Goal: Contribute content

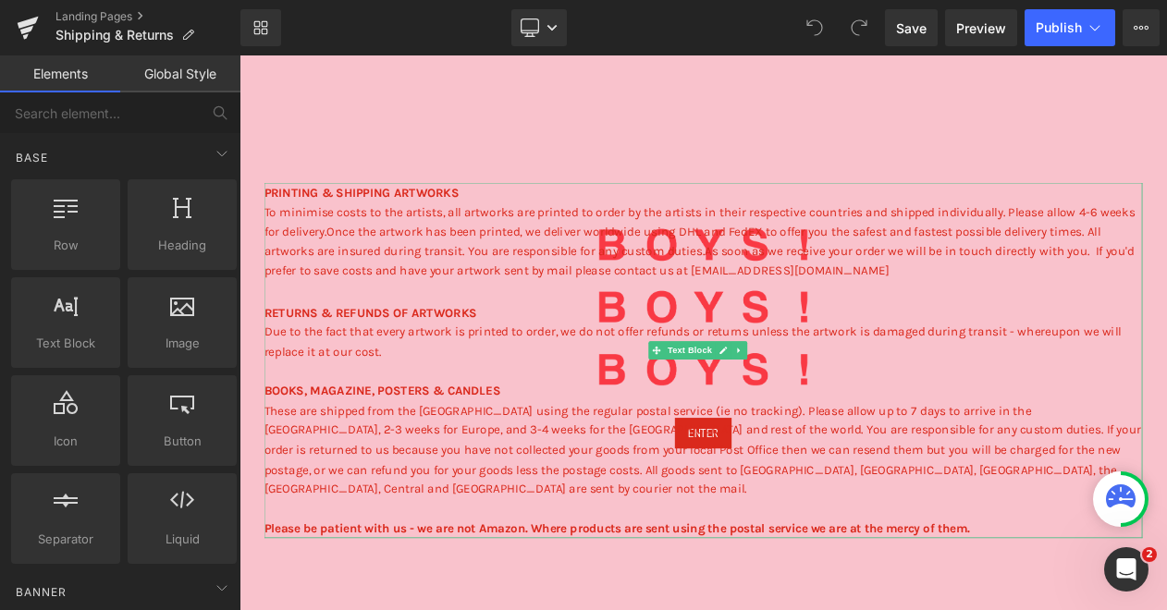
click at [377, 591] on p at bounding box center [799, 603] width 1060 height 24
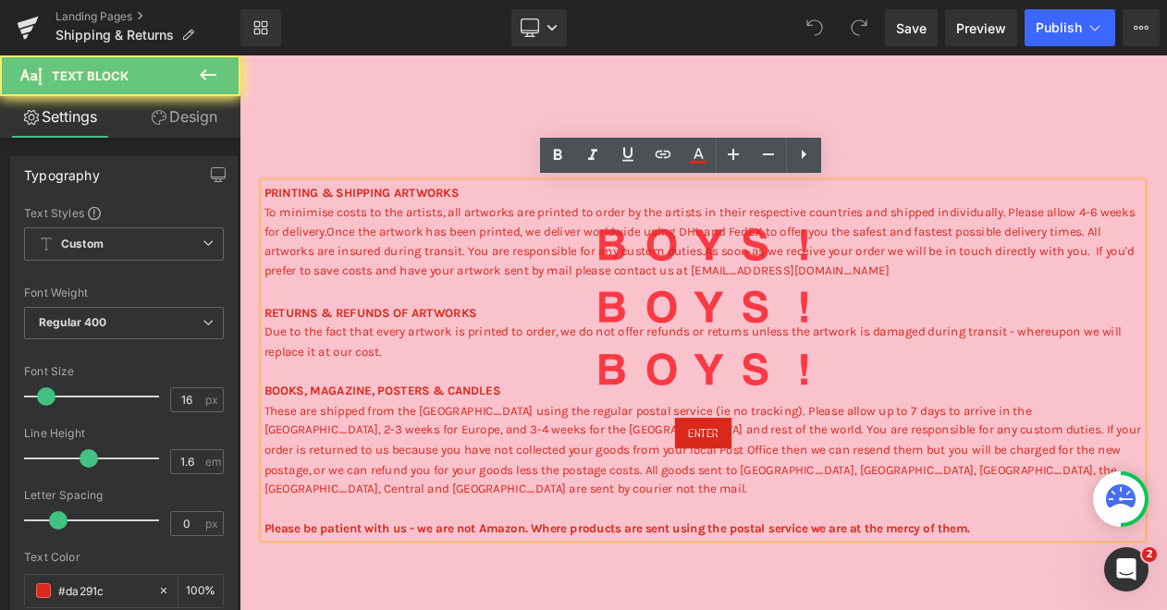
click at [351, 591] on p at bounding box center [799, 603] width 1060 height 24
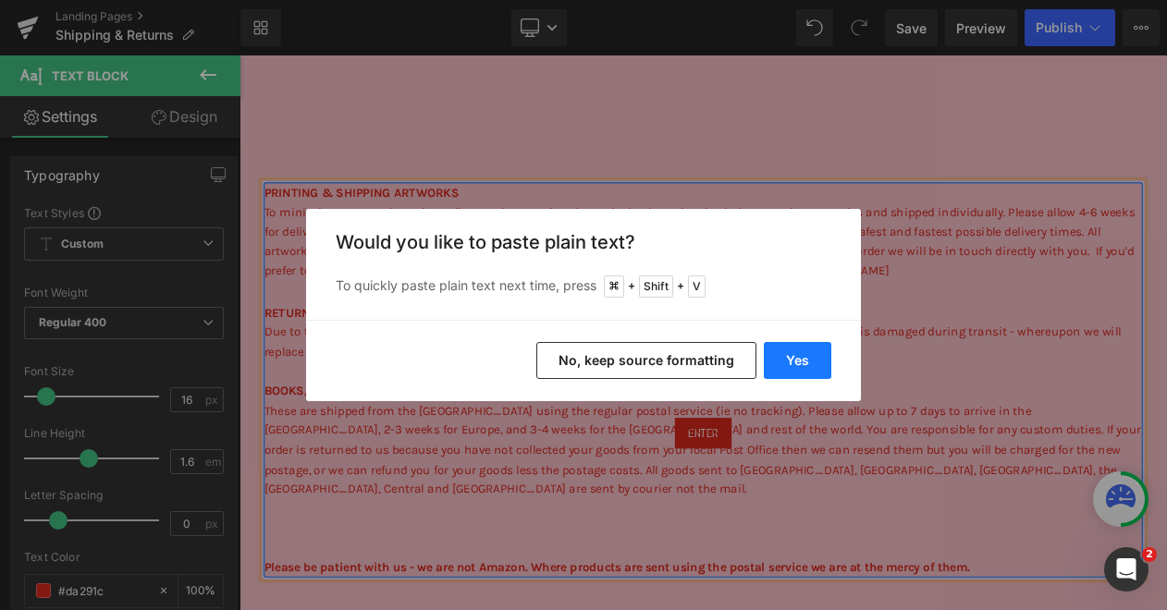
click at [782, 366] on button "Yes" at bounding box center [798, 360] width 68 height 37
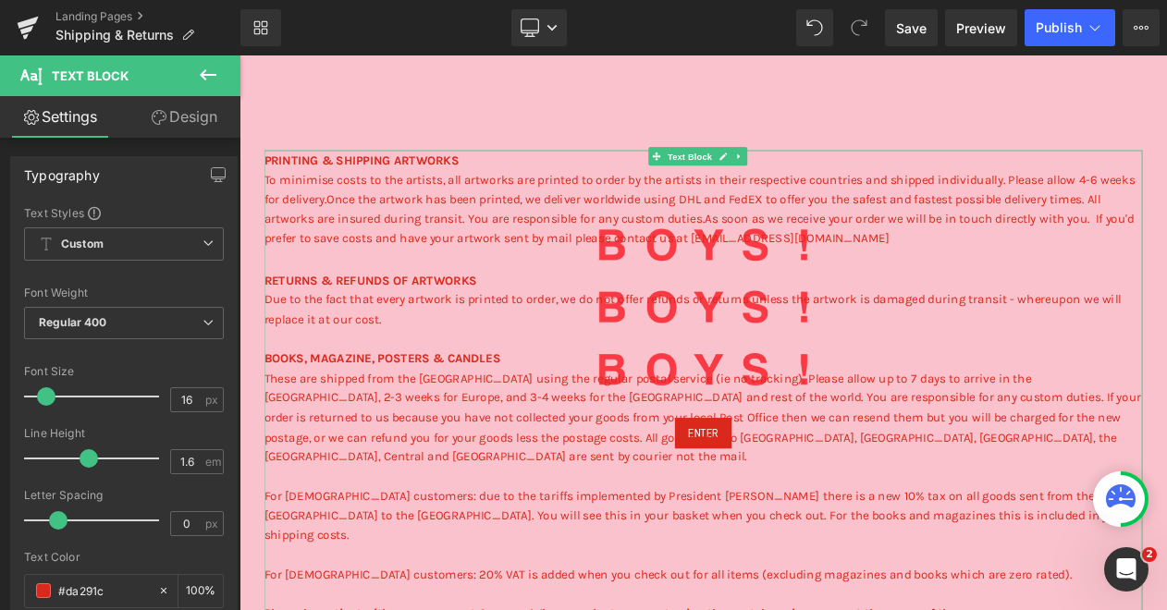
scroll to position [116, 0]
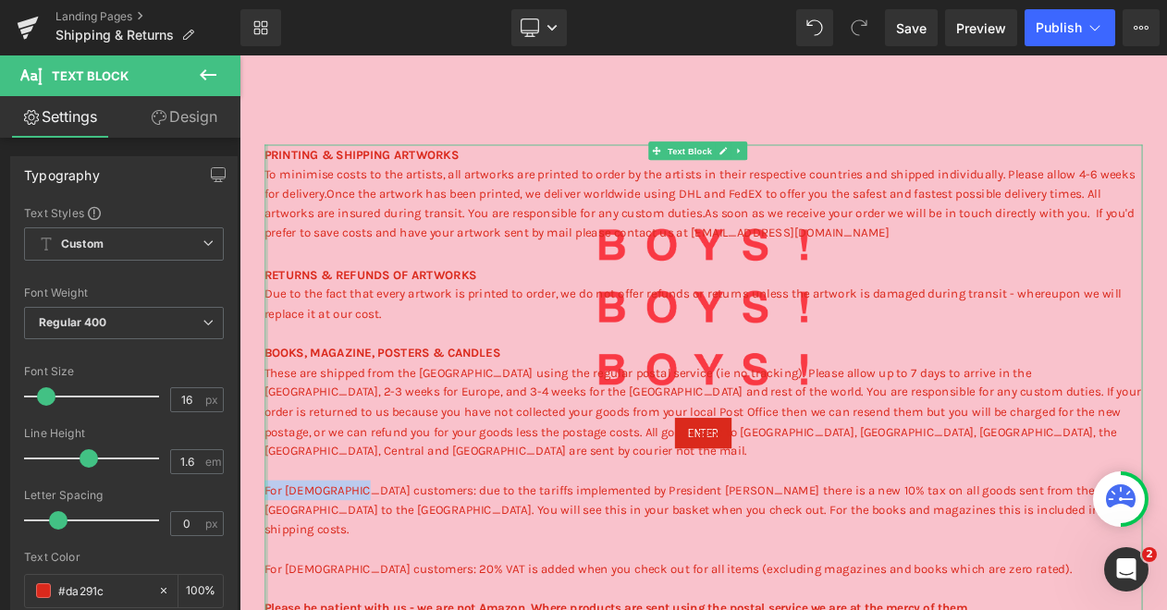
drag, startPoint x: 389, startPoint y: 561, endPoint x: 272, endPoint y: 559, distance: 117.5
click at [272, 559] on div "PRINTING & SHIPPING ARTWORKS To minimise costs to the artists, all artworks are…" at bounding box center [799, 449] width 1060 height 571
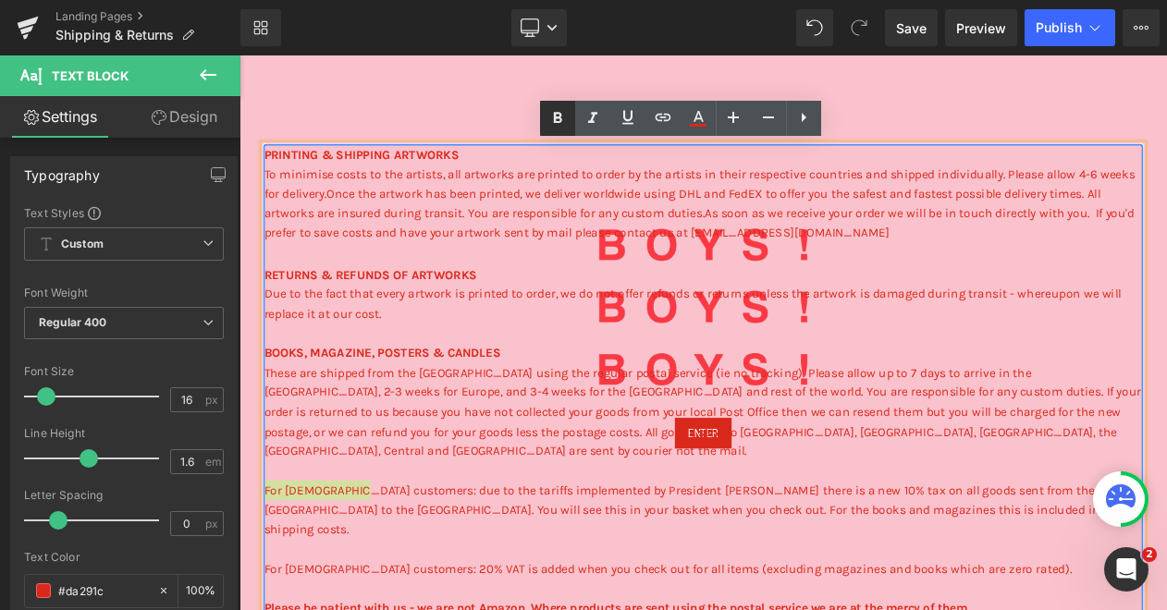
click at [561, 113] on icon at bounding box center [558, 118] width 22 height 22
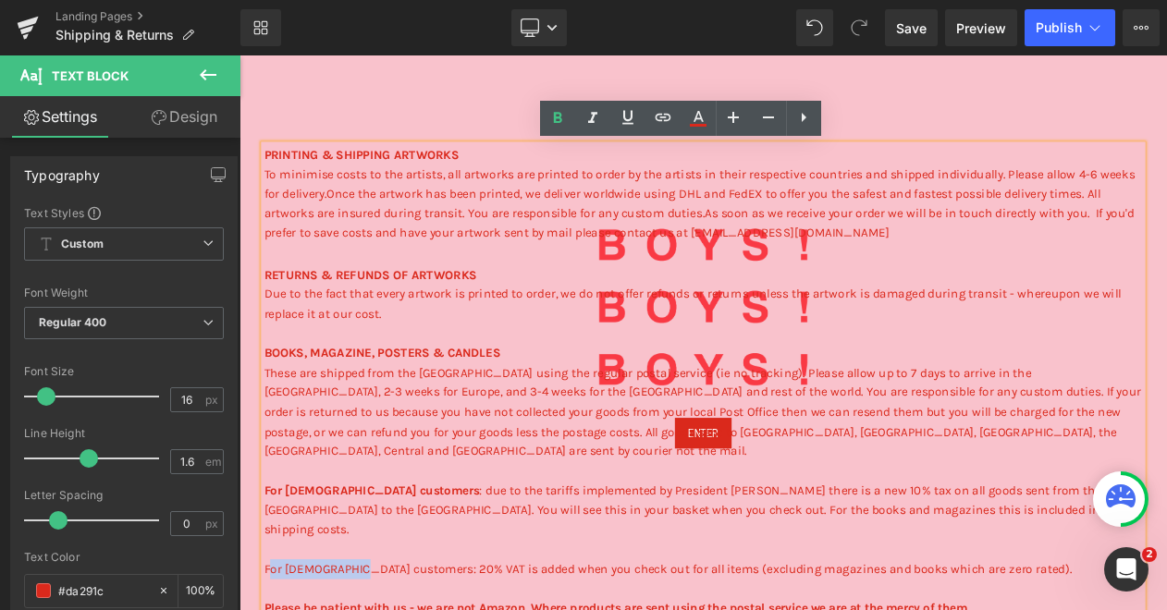
drag, startPoint x: 388, startPoint y: 631, endPoint x: 273, endPoint y: 630, distance: 115.6
click at [553, 117] on icon at bounding box center [558, 118] width 22 height 22
click at [739, 584] on p "For [DEMOGRAPHIC_DATA] customers : due to the tariffs implemented by President …" at bounding box center [799, 593] width 1060 height 94
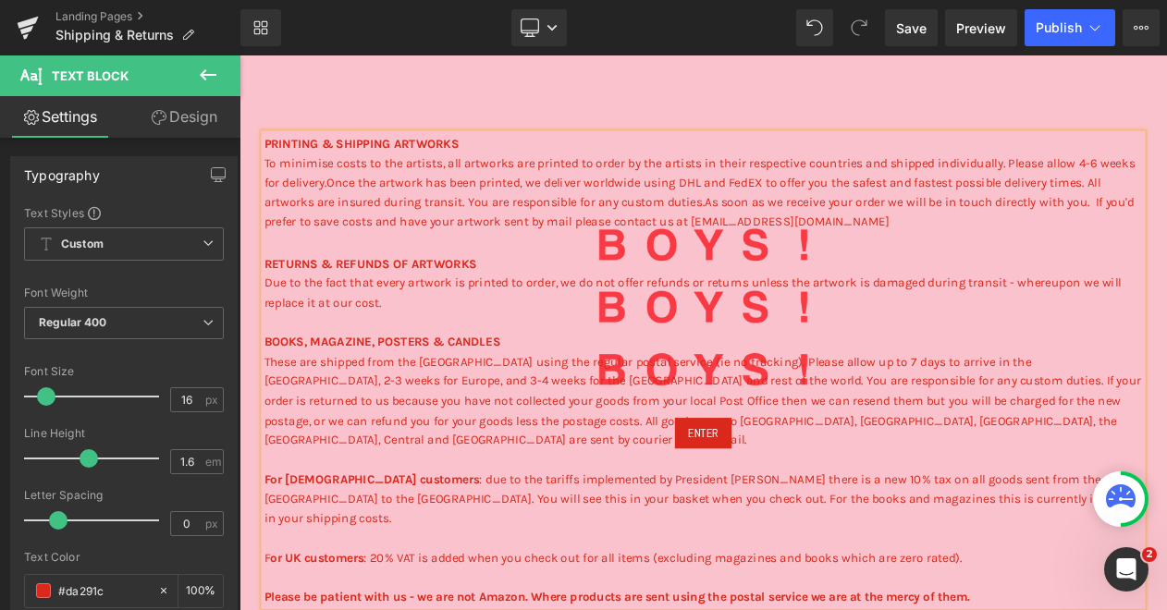
scroll to position [133, 0]
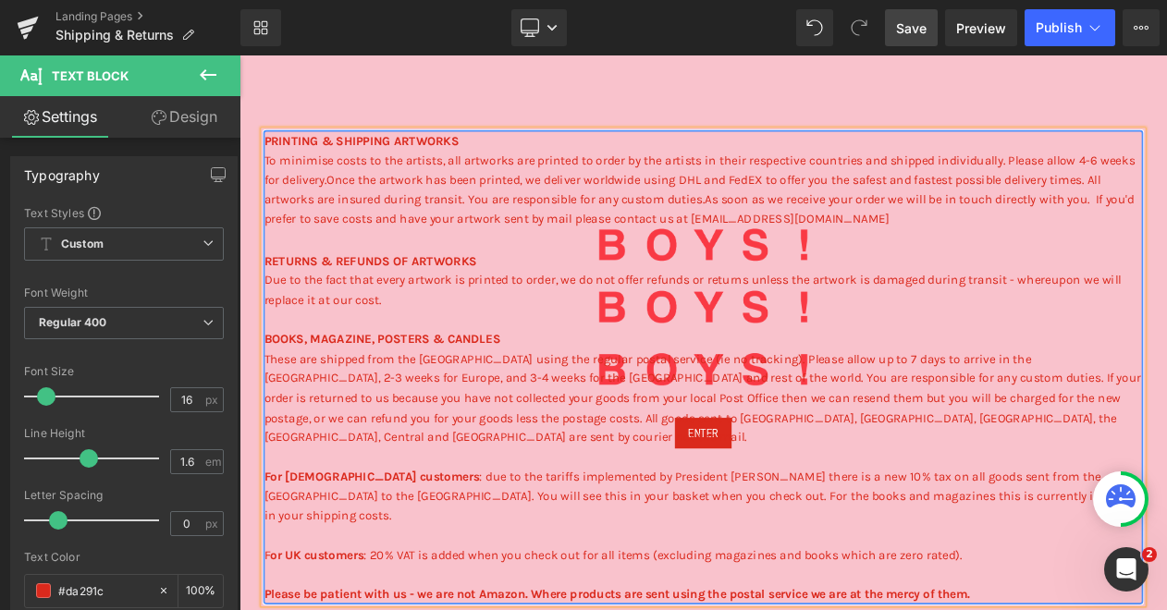
click at [934, 23] on link "Save" at bounding box center [911, 27] width 53 height 37
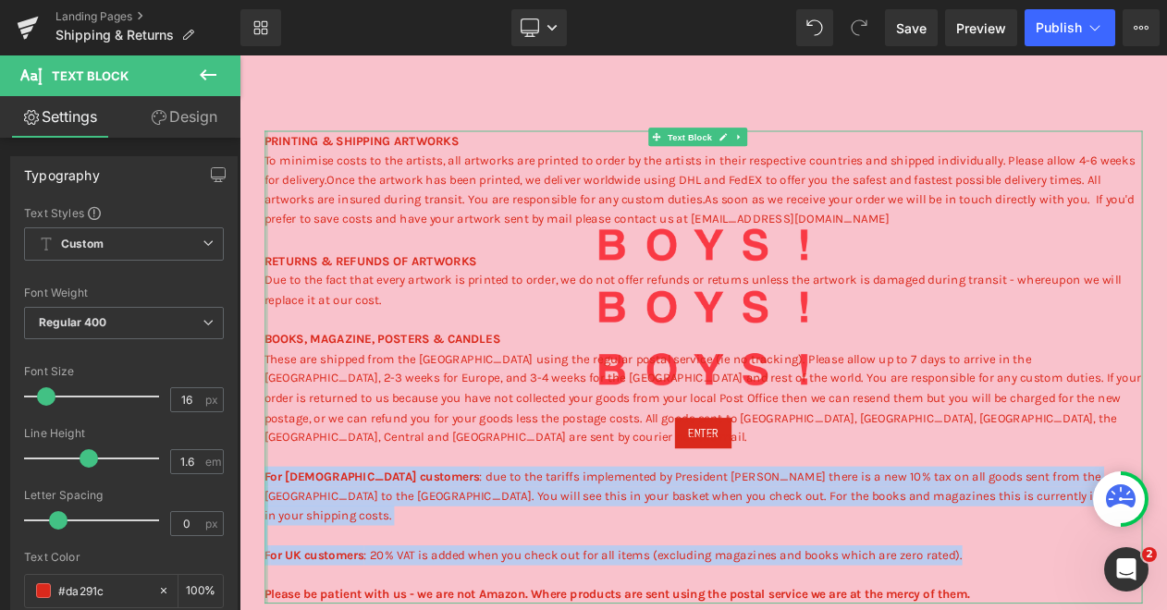
drag, startPoint x: 1128, startPoint y: 614, endPoint x: 272, endPoint y: 547, distance: 859.2
click at [272, 547] on div "PRINTING & SHIPPING ARTWORKS To minimise costs to the artists, all artworks are…" at bounding box center [799, 431] width 1060 height 571
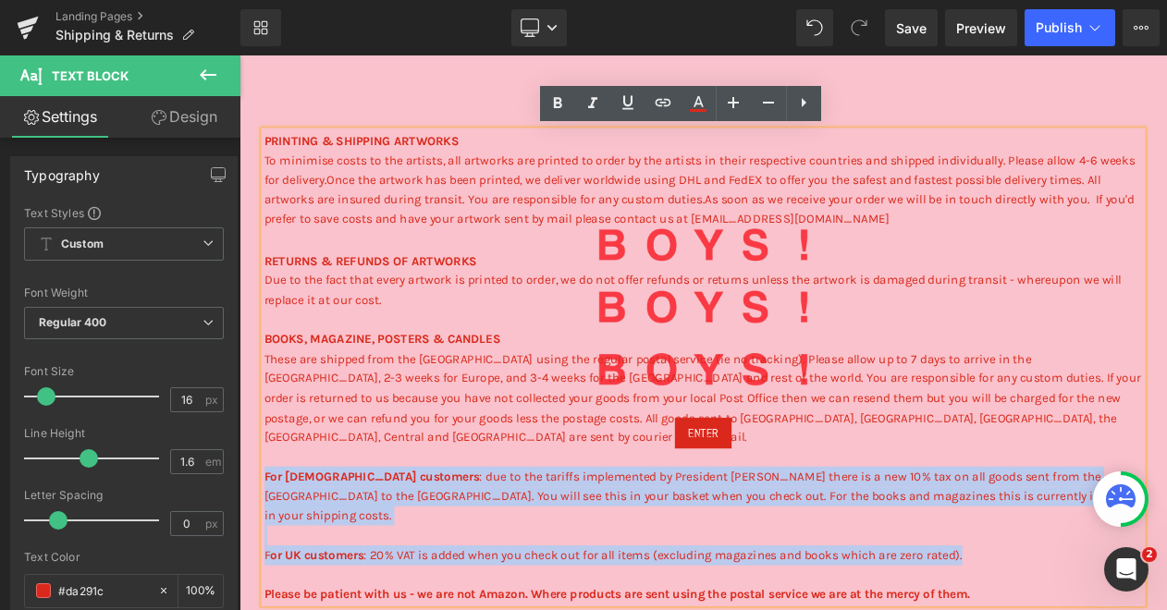
copy div "For [DEMOGRAPHIC_DATA] customers : due to the tariffs implemented by President …"
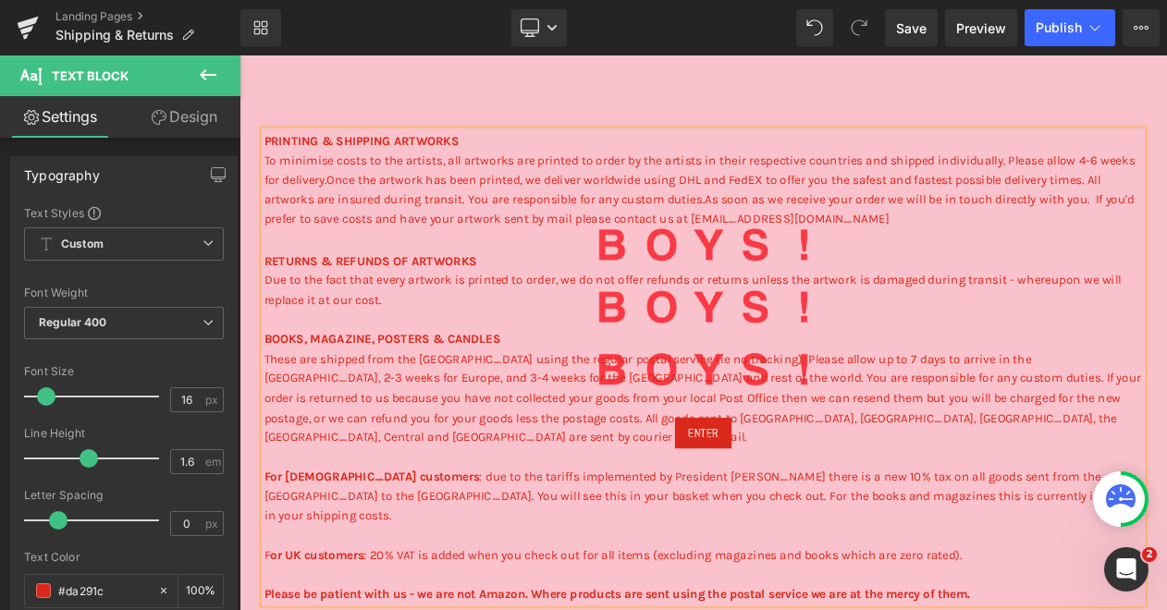
click at [345, 528] on p "For [DEMOGRAPHIC_DATA] customers : due to the tariffs implemented by President …" at bounding box center [799, 575] width 1060 height 94
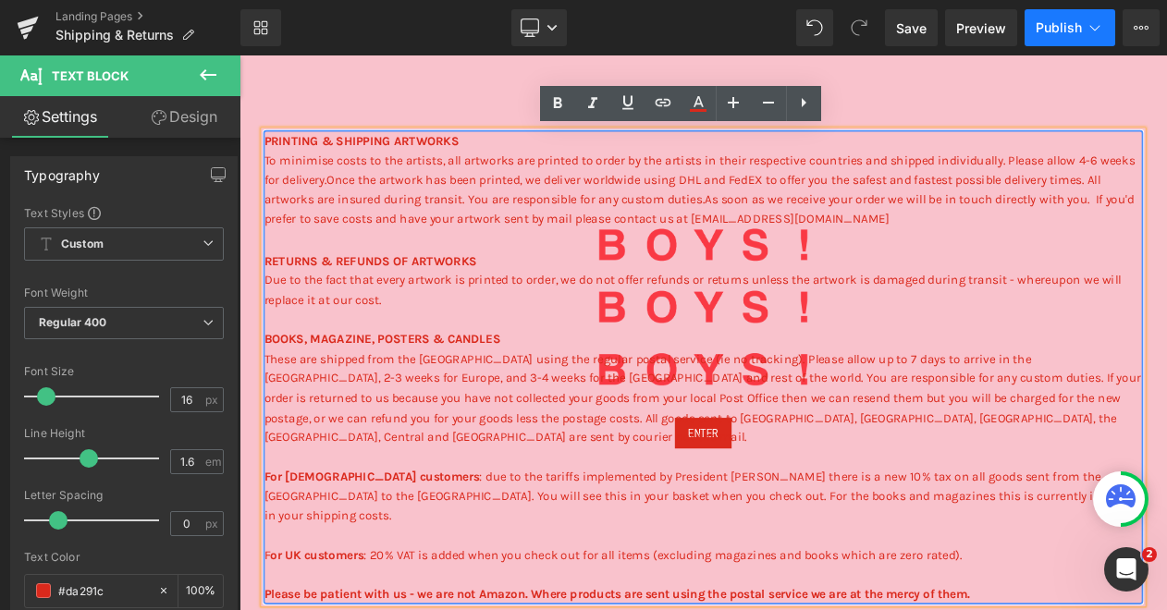
click at [1066, 34] on span "Publish" at bounding box center [1059, 27] width 46 height 15
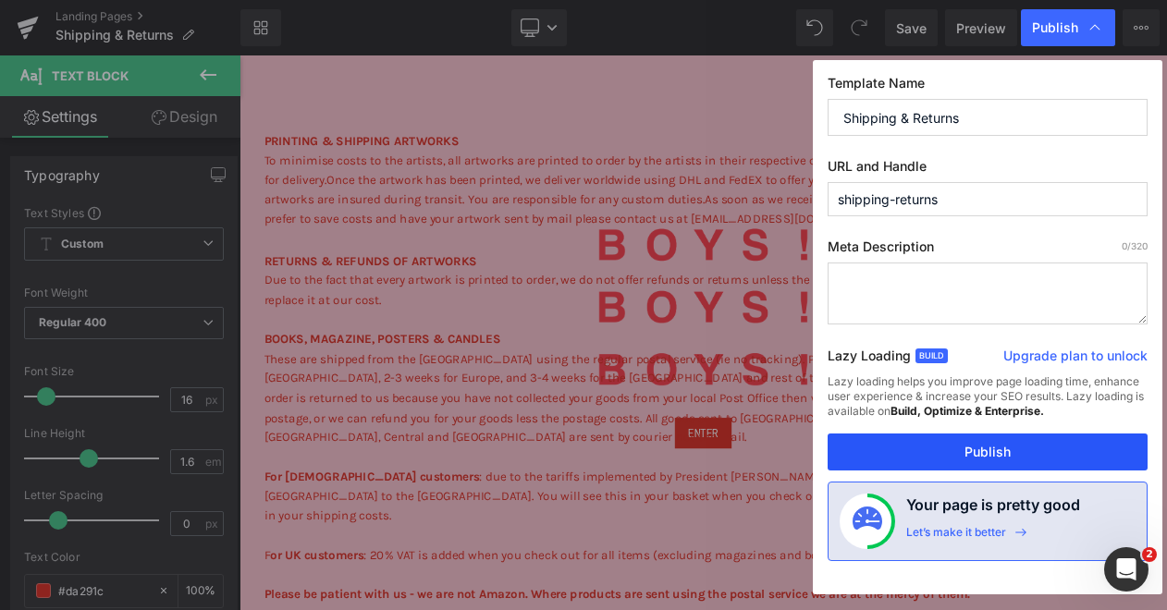
click at [988, 462] on button "Publish" at bounding box center [988, 452] width 320 height 37
